Goal: Task Accomplishment & Management: Complete application form

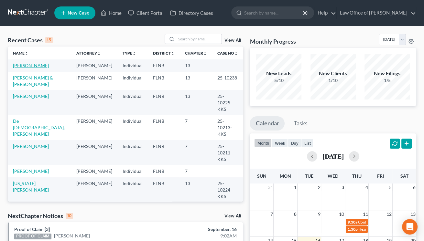
click at [28, 66] on link "[PERSON_NAME]" at bounding box center [31, 65] width 36 height 5
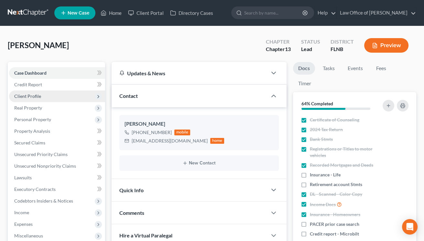
click at [31, 97] on span "Client Profile" at bounding box center [27, 95] width 27 height 5
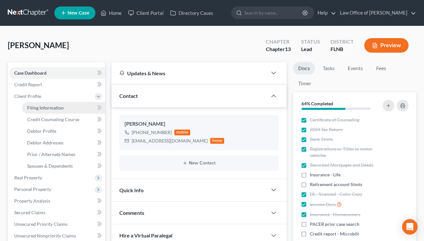
click at [34, 108] on span "Filing Information" at bounding box center [45, 107] width 37 height 5
select select "1"
select select "0"
select select "3"
select select "9"
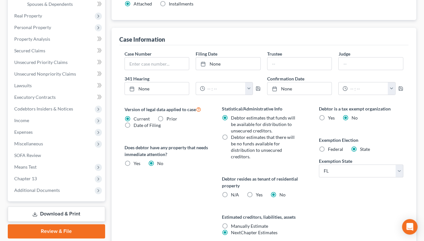
scroll to position [178, 0]
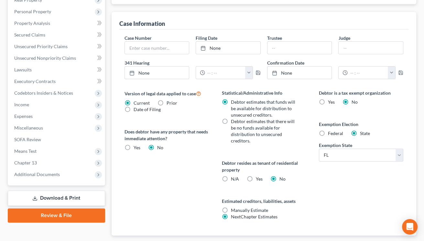
click at [335, 193] on div "Debtor is a tax exempt organization Yes No Exemption Election Federal State Exe…" at bounding box center [360, 163] width 97 height 146
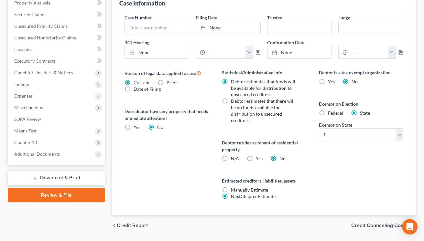
scroll to position [213, 0]
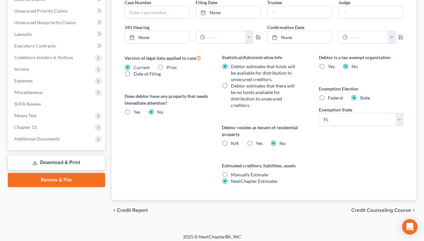
click at [357, 207] on div "chevron_left Credit Report Credit Counseling Course chevron_right" at bounding box center [264, 210] width 305 height 21
click at [355, 211] on span "Credit Counseling Course" at bounding box center [381, 210] width 60 height 5
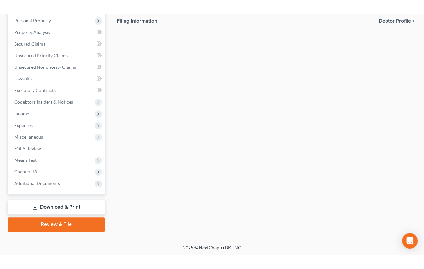
scroll to position [41, 0]
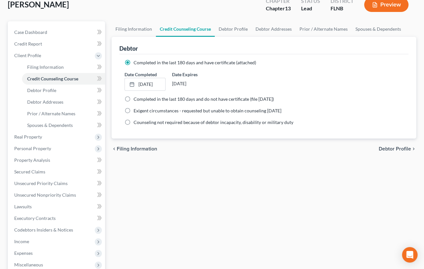
click at [383, 151] on span "Debtor Profile" at bounding box center [395, 148] width 32 height 5
select select "0"
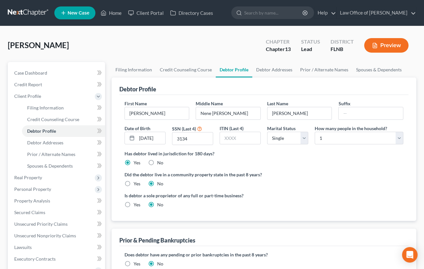
scroll to position [142, 0]
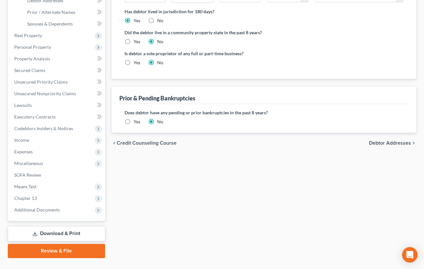
click at [380, 143] on span "Debtor Addresses" at bounding box center [390, 143] width 42 height 5
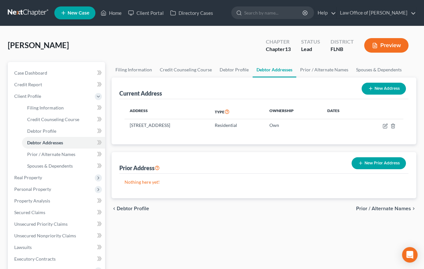
click at [364, 208] on span "Prior / Alternate Names" at bounding box center [383, 208] width 55 height 5
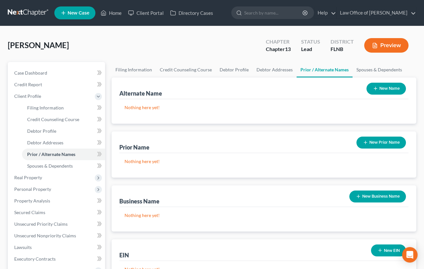
scroll to position [142, 0]
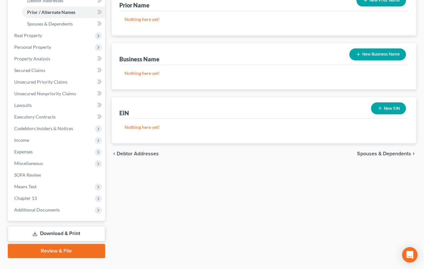
click at [371, 153] on span "Spouses & Dependents" at bounding box center [384, 153] width 54 height 5
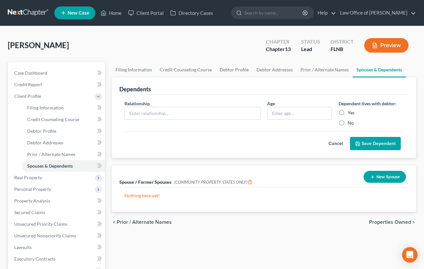
click at [379, 222] on span "Properties Owned" at bounding box center [390, 222] width 42 height 5
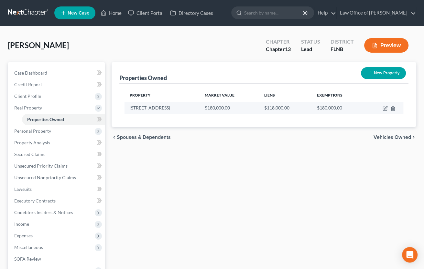
click at [383, 111] on td at bounding box center [384, 108] width 38 height 12
click at [384, 108] on icon "button" at bounding box center [385, 107] width 3 height 3
select select "9"
select select "0"
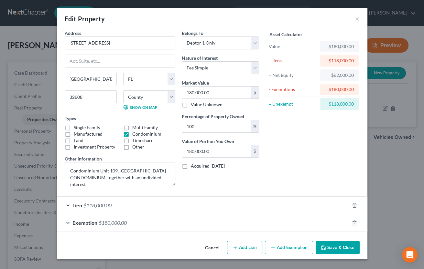
click at [328, 241] on button "Save & Close" at bounding box center [338, 248] width 44 height 14
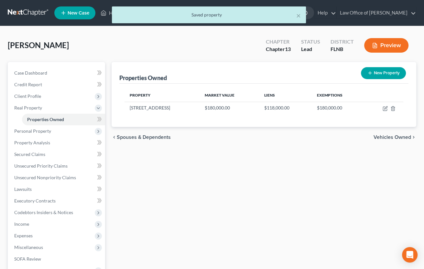
click at [381, 137] on span "Vehicles Owned" at bounding box center [392, 137] width 38 height 5
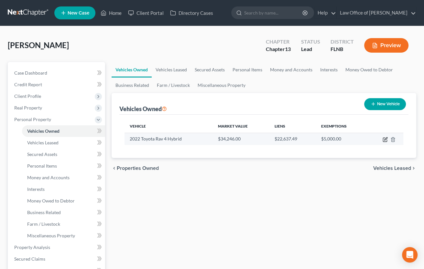
click at [383, 140] on icon "button" at bounding box center [385, 139] width 5 height 5
select select "0"
select select "4"
select select "2"
select select "0"
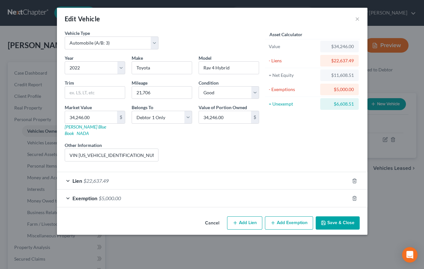
click at [190, 175] on div "Lien $22,637.49" at bounding box center [203, 180] width 292 height 17
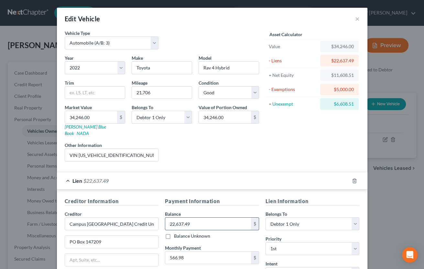
drag, startPoint x: 167, startPoint y: 218, endPoint x: 205, endPoint y: 218, distance: 37.5
click at [205, 218] on input "22,637.49" at bounding box center [208, 224] width 86 height 12
type input "18,750"
click at [104, 17] on div "Edit Vehicle ×" at bounding box center [212, 19] width 310 height 22
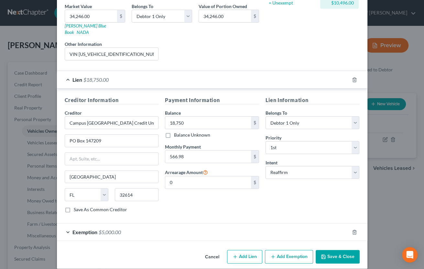
click at [332, 241] on button "Save & Close" at bounding box center [338, 257] width 44 height 14
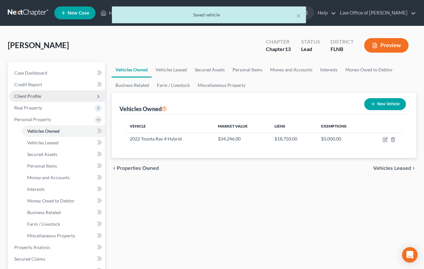
click at [32, 94] on span "Client Profile" at bounding box center [27, 95] width 27 height 5
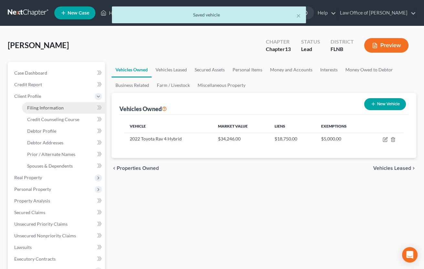
click at [36, 105] on span "Filing Information" at bounding box center [45, 107] width 37 height 5
select select "1"
select select "0"
select select "3"
select select "16"
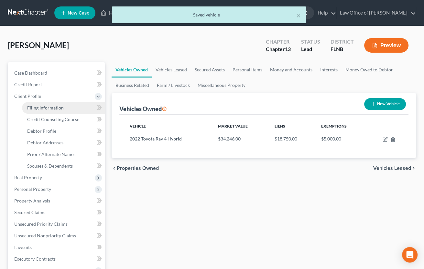
select select "0"
select select "9"
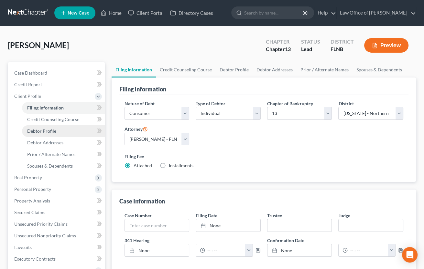
click at [33, 130] on span "Debtor Profile" at bounding box center [41, 130] width 29 height 5
select select "0"
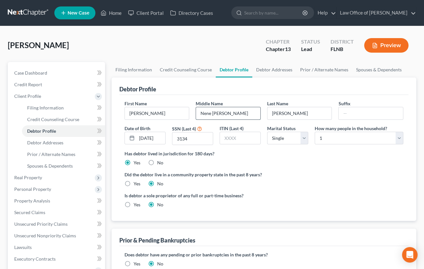
drag, startPoint x: 199, startPoint y: 113, endPoint x: 228, endPoint y: 114, distance: 29.1
click at [228, 114] on input "Nene [PERSON_NAME]" at bounding box center [228, 113] width 64 height 12
drag, startPoint x: 231, startPoint y: 114, endPoint x: 199, endPoint y: 110, distance: 32.0
click at [199, 110] on input "Nene [PERSON_NAME]" at bounding box center [228, 113] width 64 height 12
click at [38, 210] on span "Secured Claims" at bounding box center [29, 212] width 31 height 5
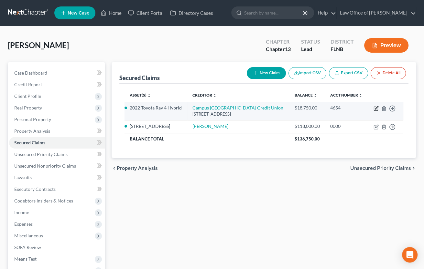
click at [376, 110] on icon "button" at bounding box center [375, 108] width 5 height 5
select select "9"
select select "2"
select select "0"
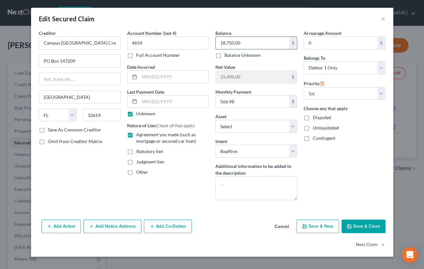
click at [236, 43] on input "18,750.00" at bounding box center [252, 43] width 73 height 12
type input "18,750.06"
click at [136, 114] on label "Unknown" at bounding box center [145, 114] width 19 height 6
click at [139, 114] on input "Unknown" at bounding box center [141, 113] width 4 height 4
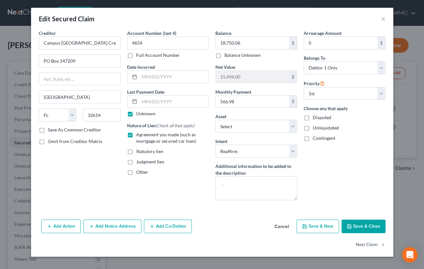
checkbox input "false"
click at [150, 98] on input "text" at bounding box center [173, 102] width 69 height 12
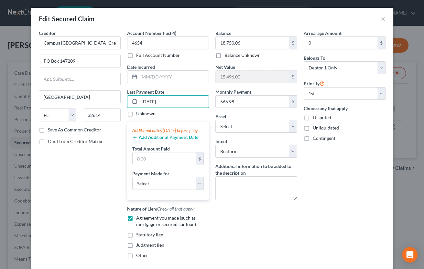
type input "[DATE]"
click at [161, 140] on button "Add Additional Payment Date" at bounding box center [165, 137] width 66 height 5
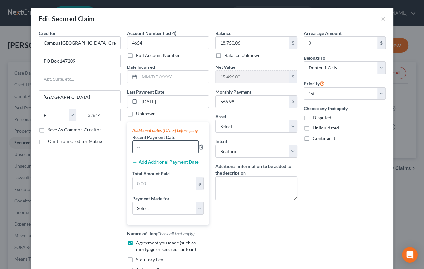
click at [141, 149] on input "text" at bounding box center [166, 147] width 66 height 12
type input "[DATE]"
click at [150, 165] on button "Add Additional Payment Date" at bounding box center [165, 162] width 66 height 5
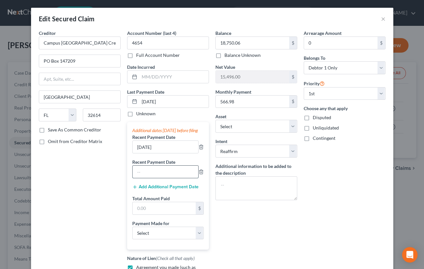
click at [150, 178] on input "text" at bounding box center [166, 172] width 66 height 12
type input "[DATE]"
click at [145, 215] on input "text" at bounding box center [164, 208] width 63 height 12
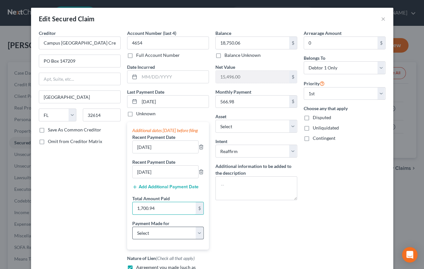
type input "1,700.94"
select select "0"
click option "Car" at bounding box center [0, 0] width 0 height 0
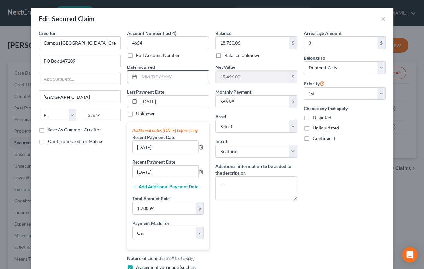
click at [140, 78] on input "text" at bounding box center [173, 77] width 69 height 12
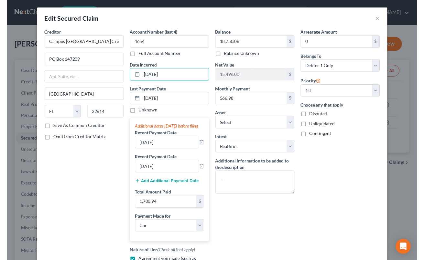
scroll to position [110, 0]
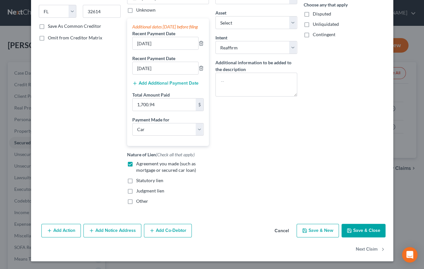
type input "[DATE]"
click at [367, 231] on button "Save & Close" at bounding box center [363, 231] width 44 height 14
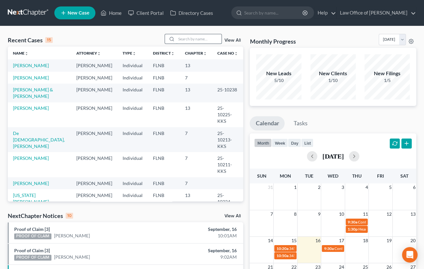
click at [199, 38] on input "search" at bounding box center [198, 38] width 45 height 9
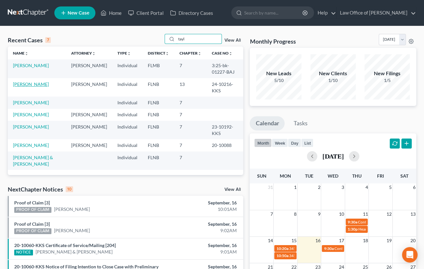
type input "tayl"
click at [27, 82] on link "Taylor, Tanika" at bounding box center [31, 83] width 36 height 5
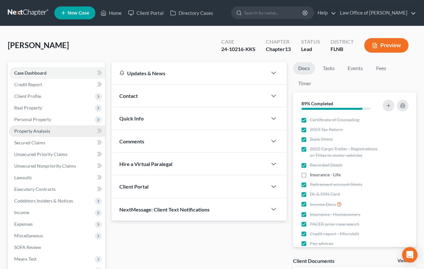
click at [44, 133] on span "Property Analysis" at bounding box center [32, 130] width 36 height 5
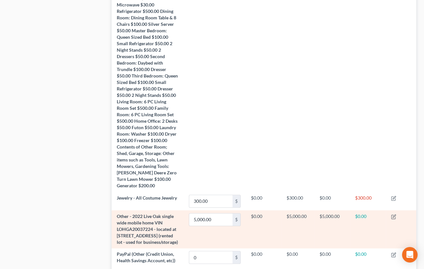
scroll to position [591, 0]
